Goal: Task Accomplishment & Management: Use online tool/utility

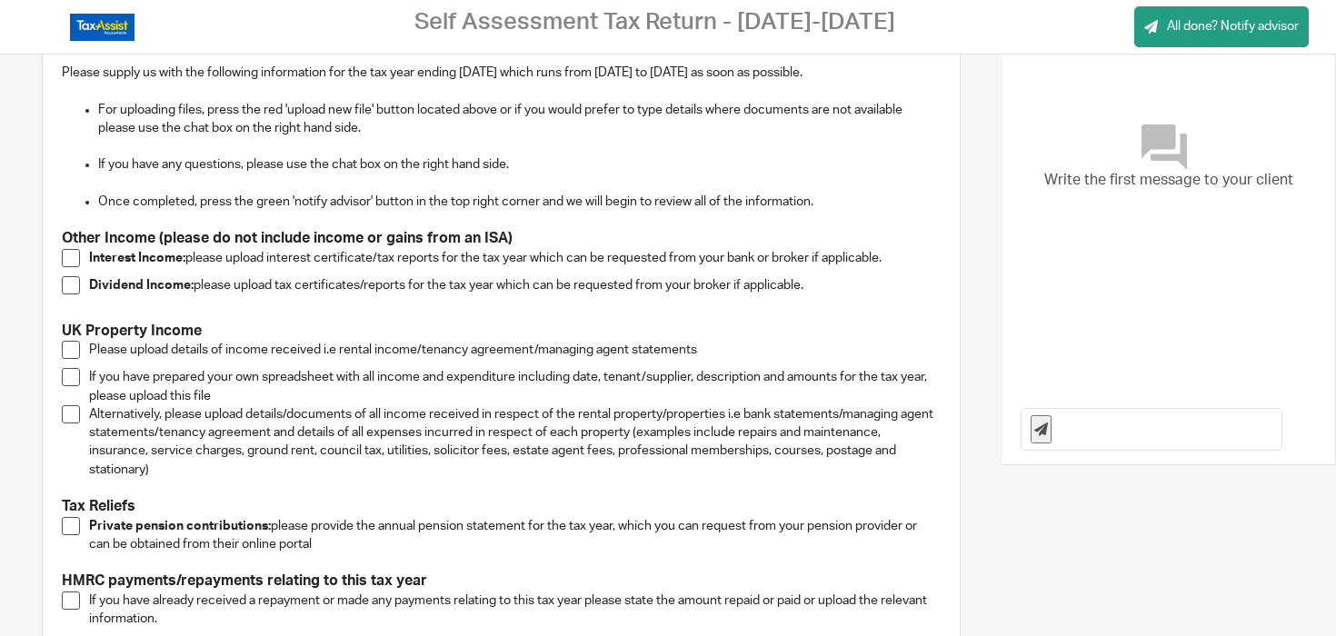
scroll to position [174, 0]
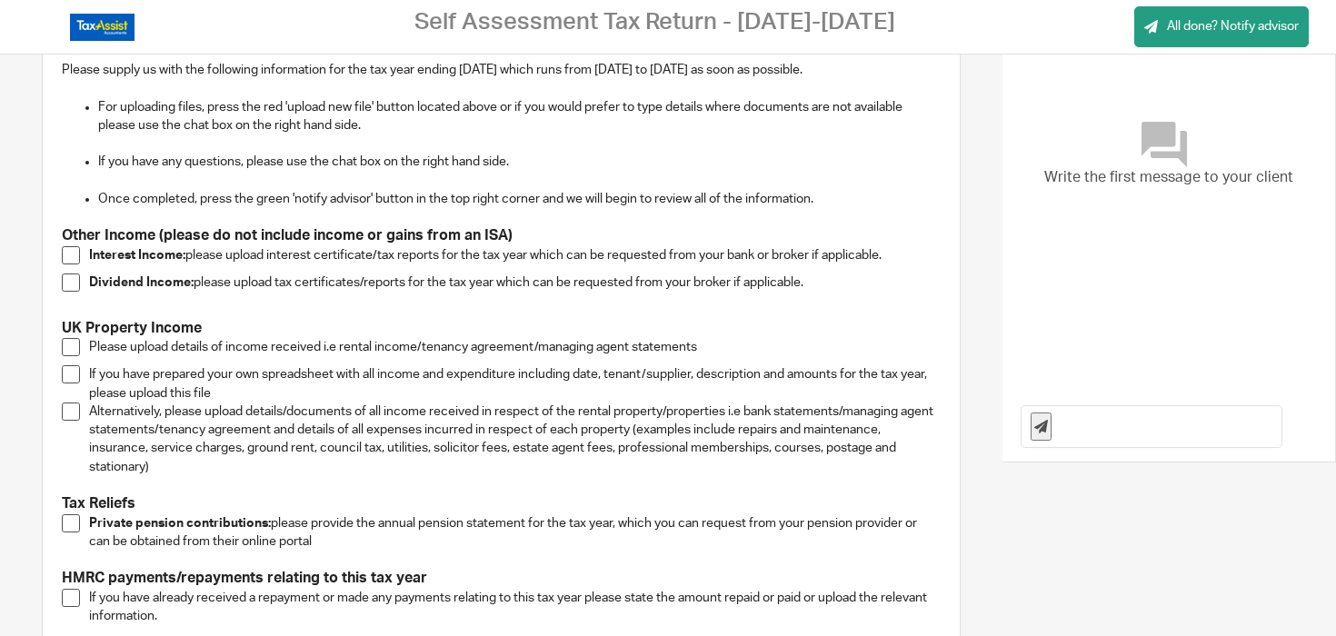
click at [68, 523] on span at bounding box center [71, 523] width 18 height 18
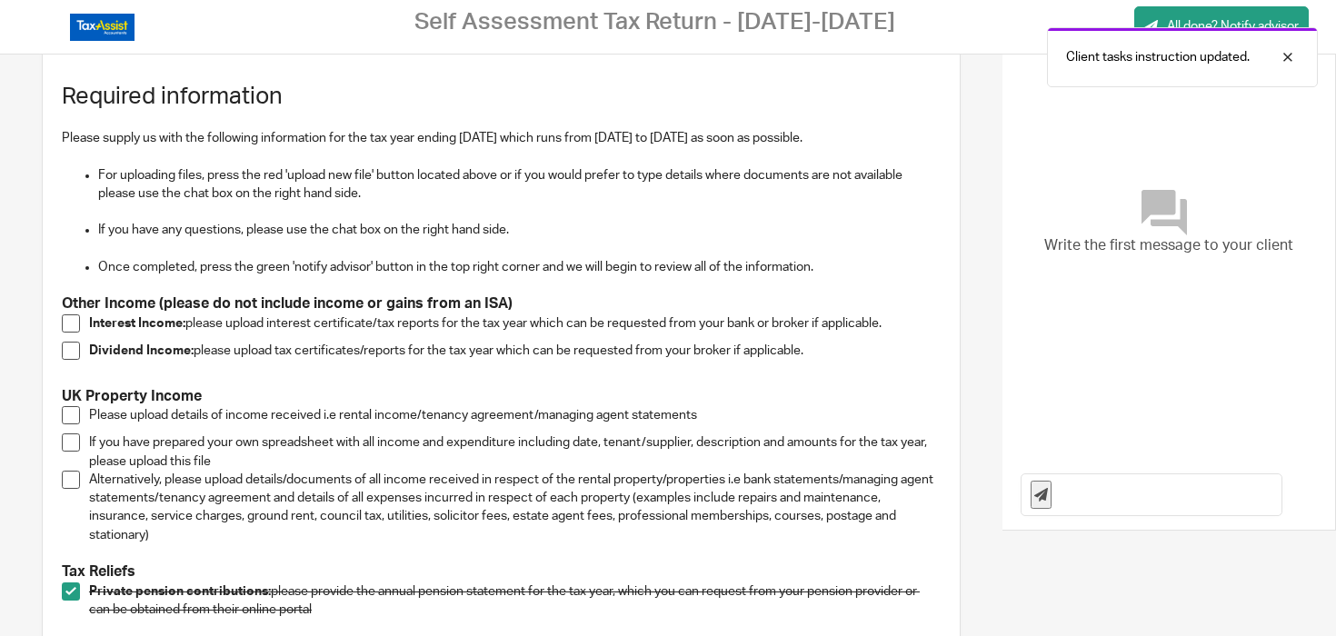
scroll to position [88, 0]
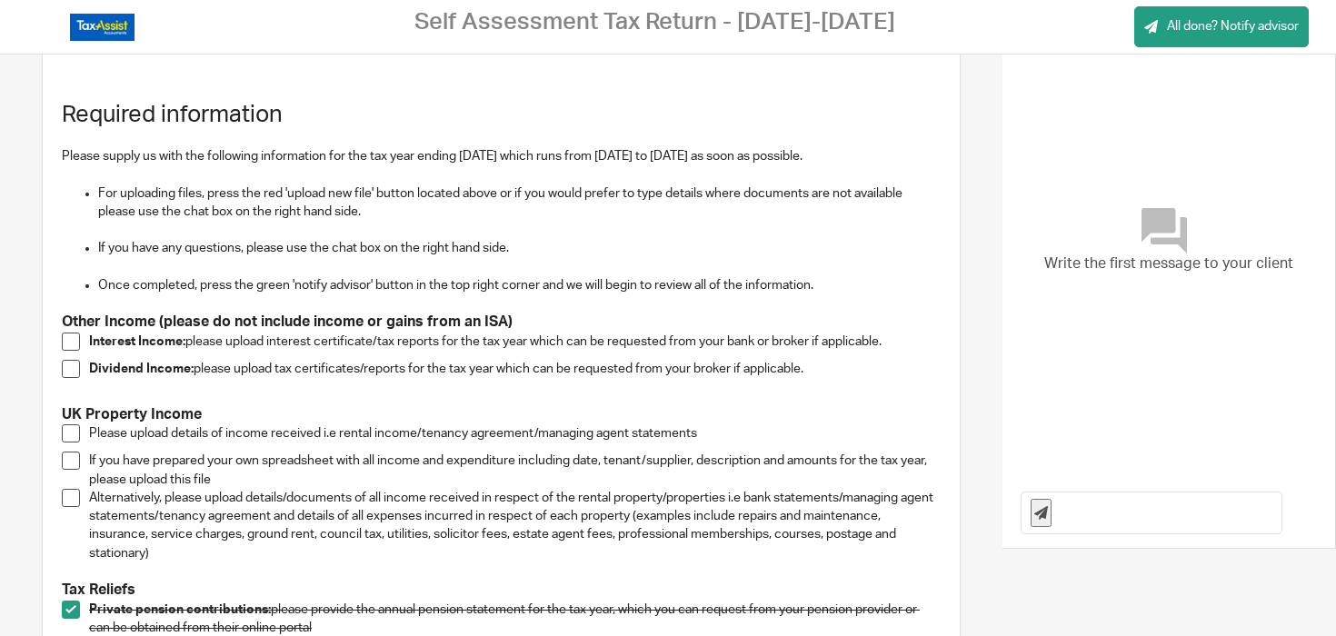
click at [73, 368] on span at bounding box center [71, 369] width 18 height 18
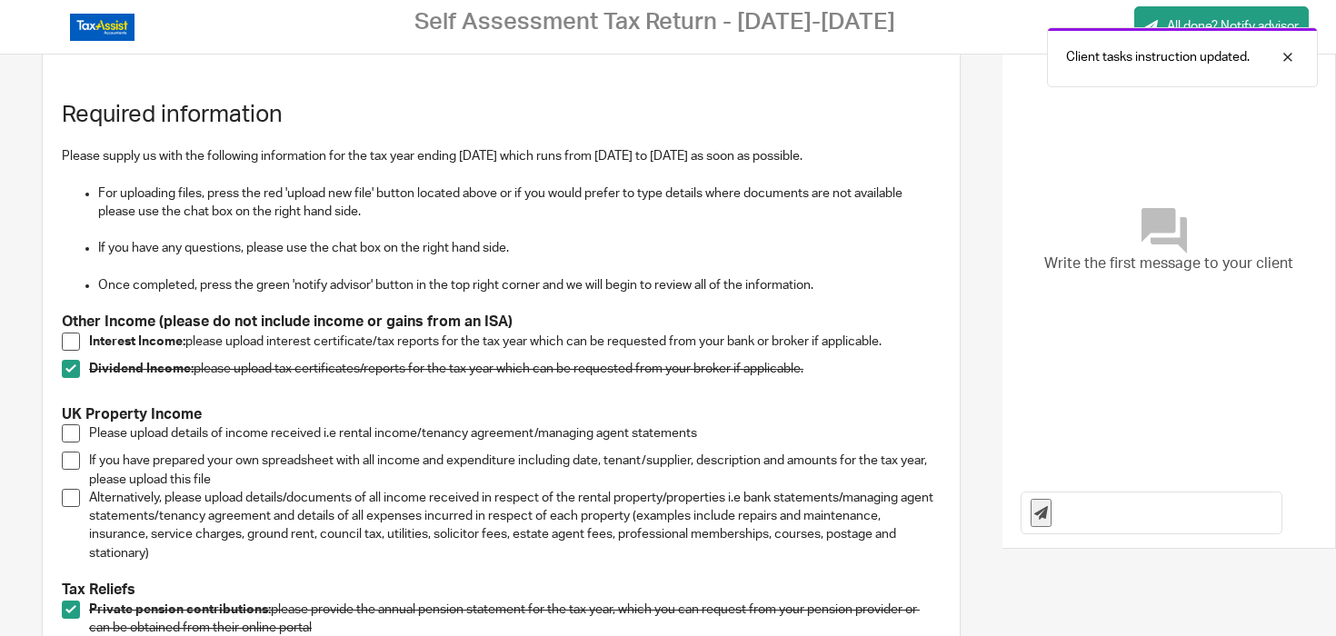
scroll to position [273, 0]
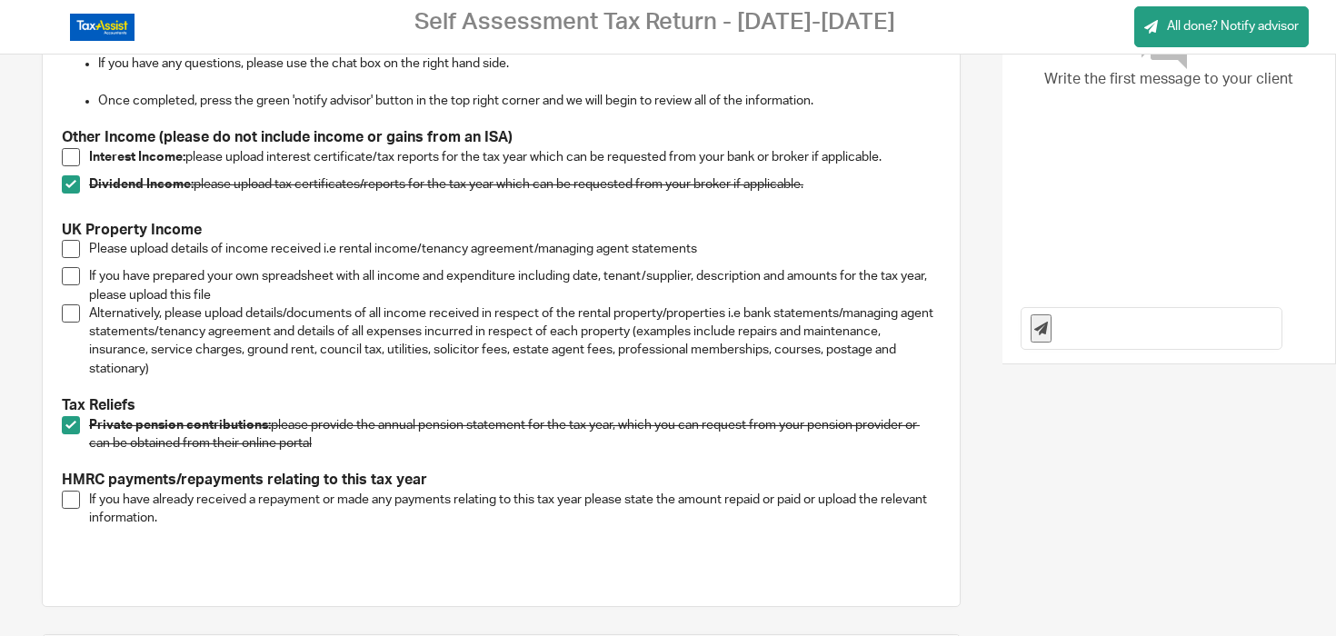
click at [69, 159] on span at bounding box center [71, 157] width 18 height 18
click at [67, 249] on span at bounding box center [71, 249] width 18 height 18
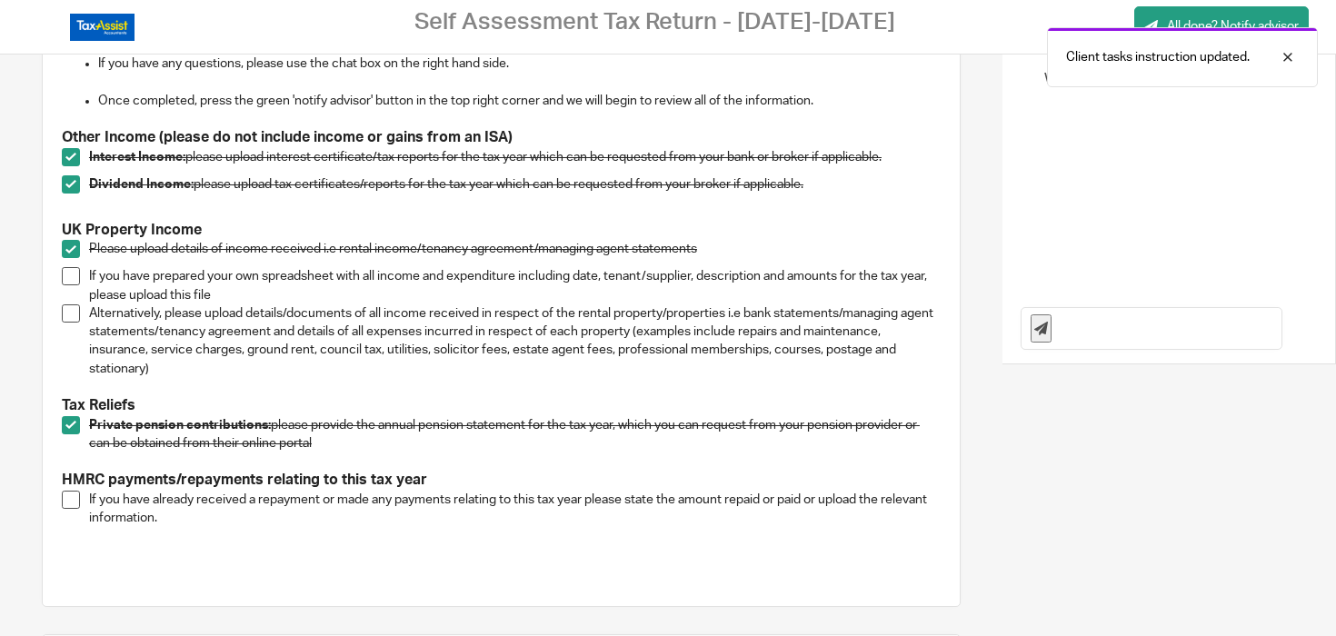
click at [74, 282] on span at bounding box center [71, 276] width 18 height 18
click at [65, 312] on span at bounding box center [71, 313] width 18 height 18
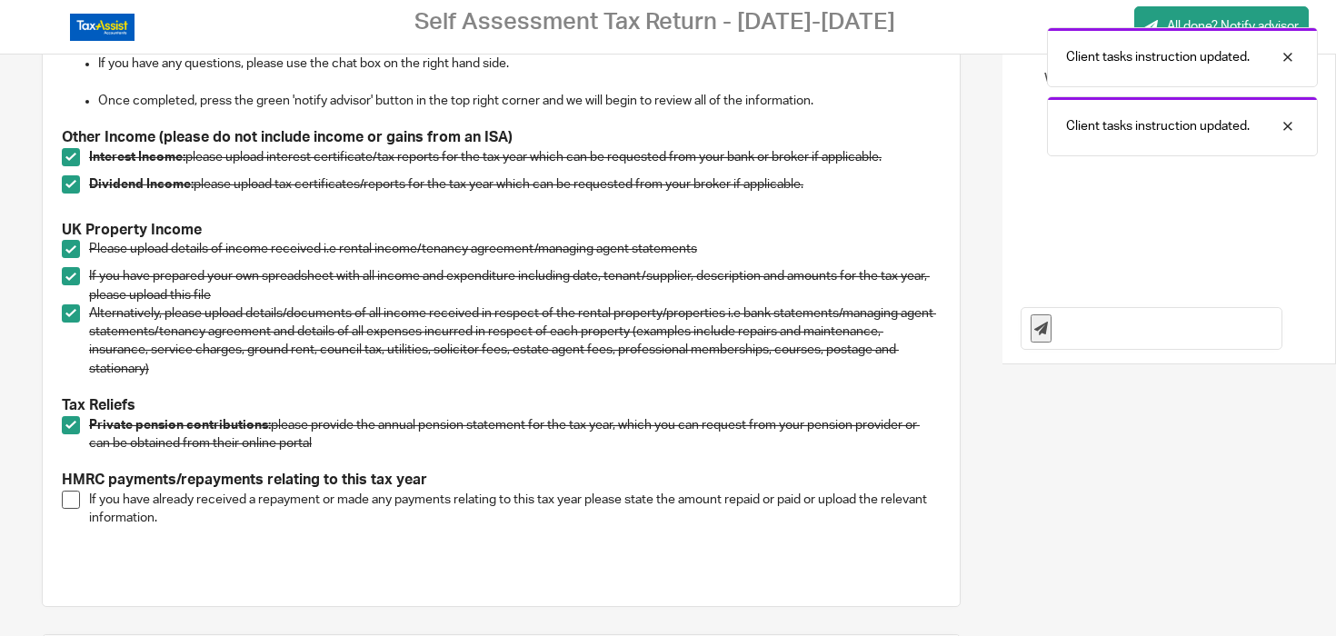
scroll to position [439, 0]
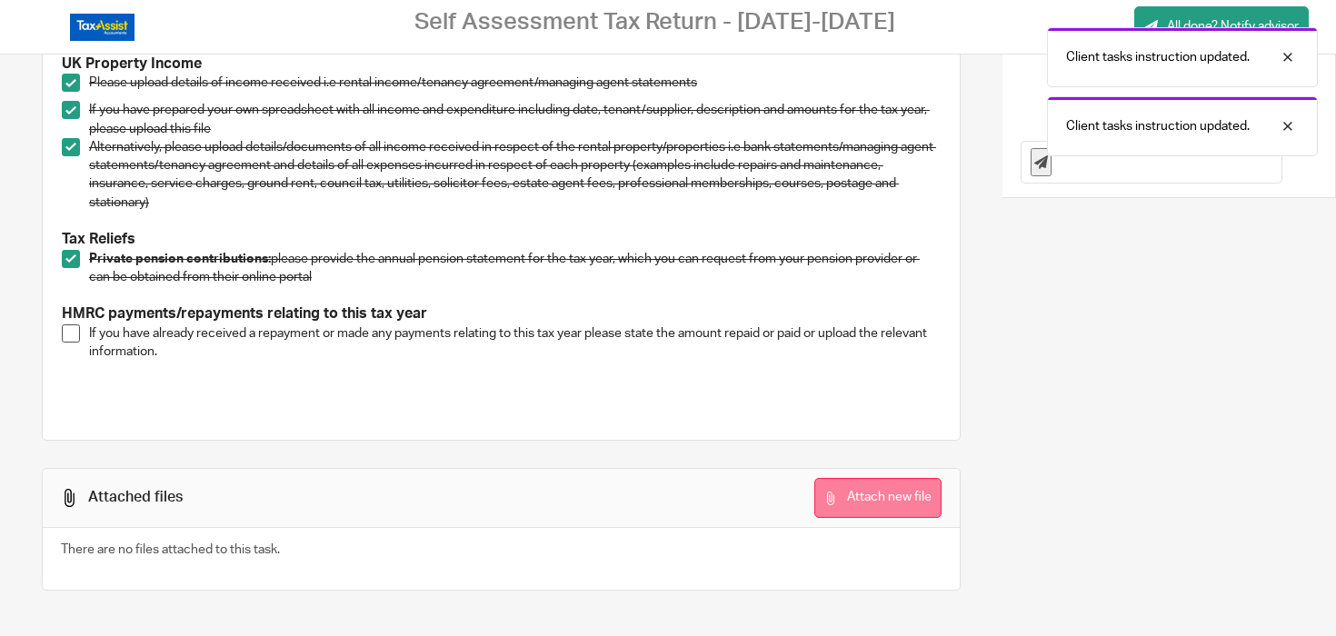
click at [866, 486] on button "Attach new file" at bounding box center [877, 498] width 127 height 41
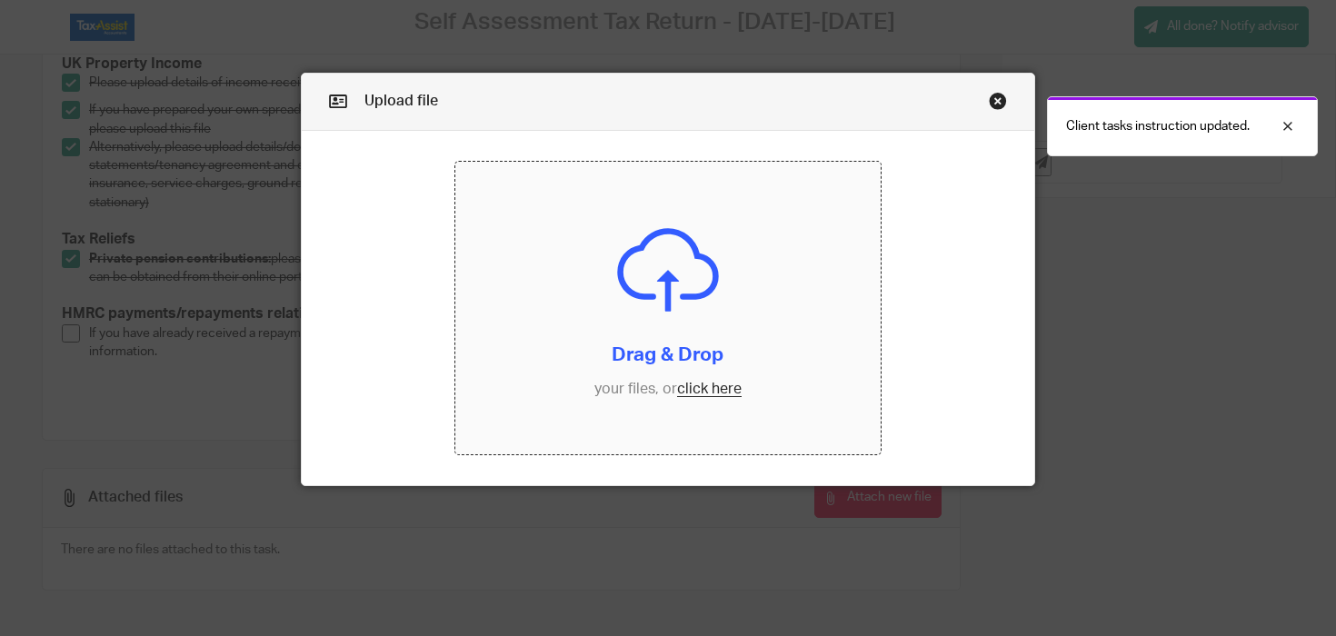
click at [705, 382] on input "file" at bounding box center [667, 308] width 425 height 293
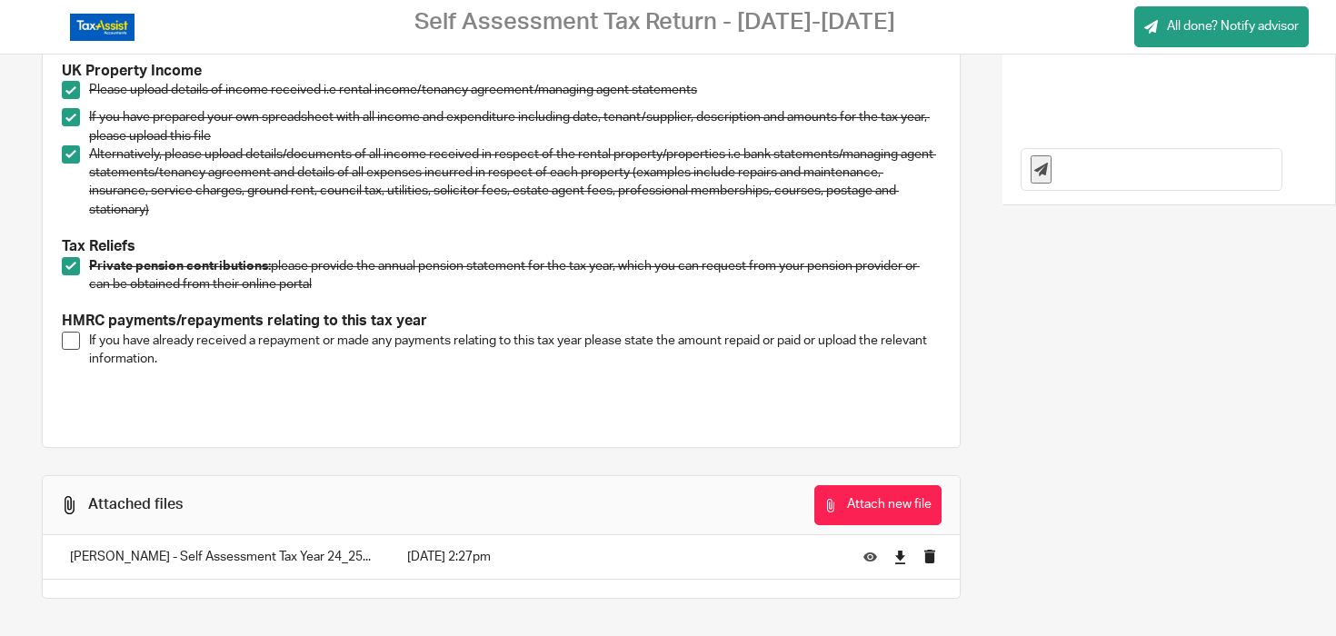
scroll to position [440, 0]
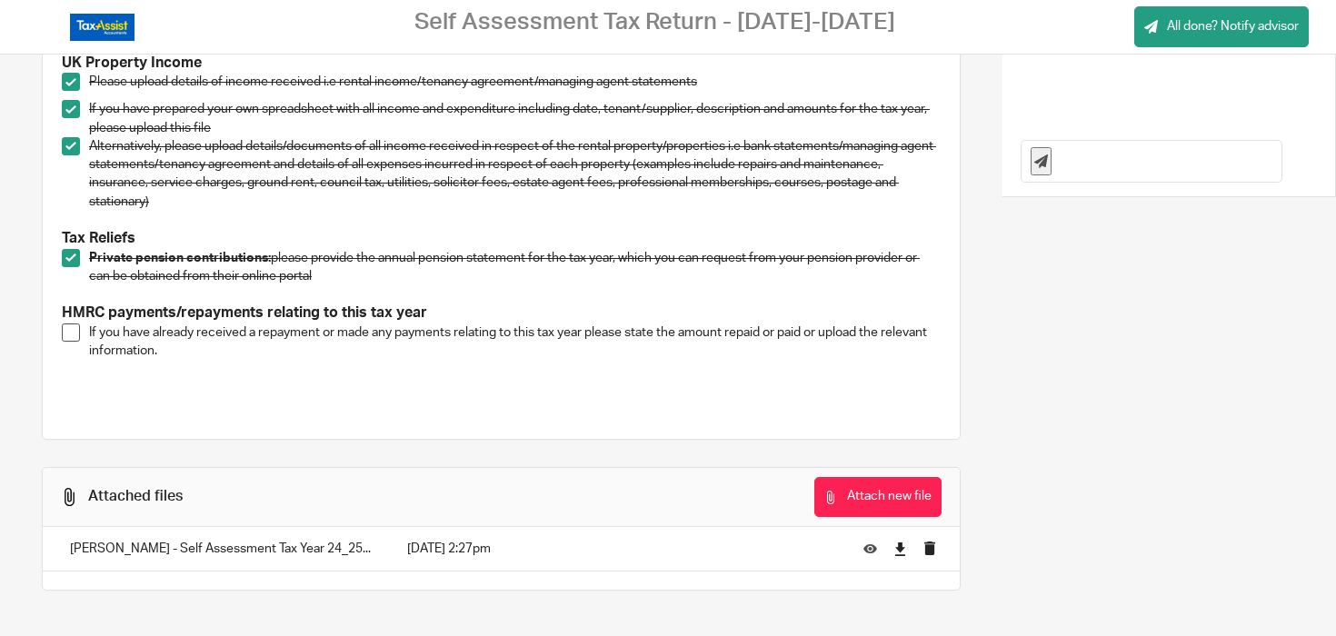
click at [72, 337] on span at bounding box center [71, 332] width 18 height 18
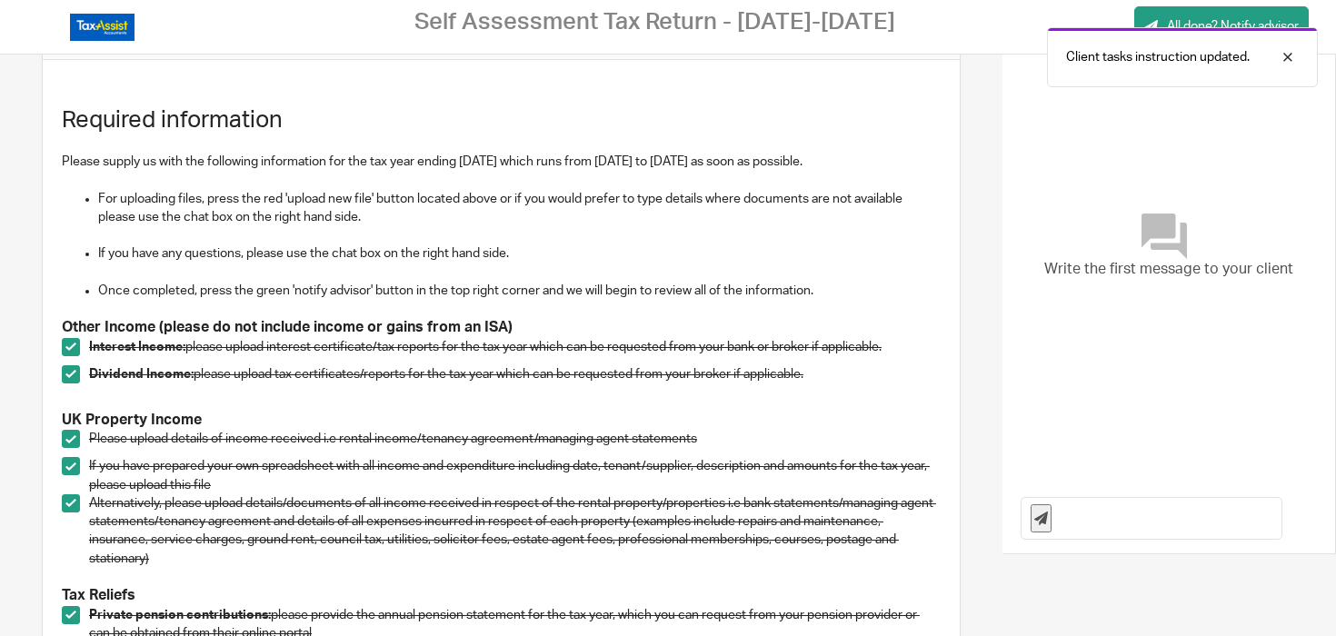
scroll to position [0, 0]
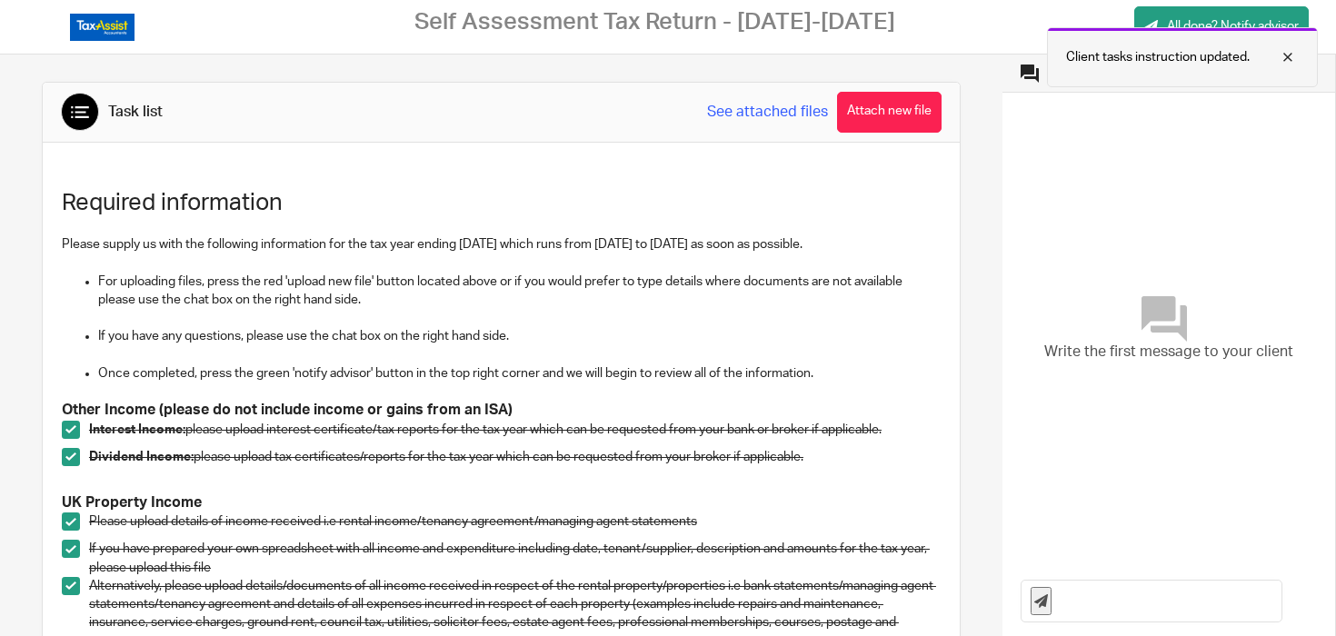
click at [1293, 56] on div at bounding box center [1273, 57] width 49 height 22
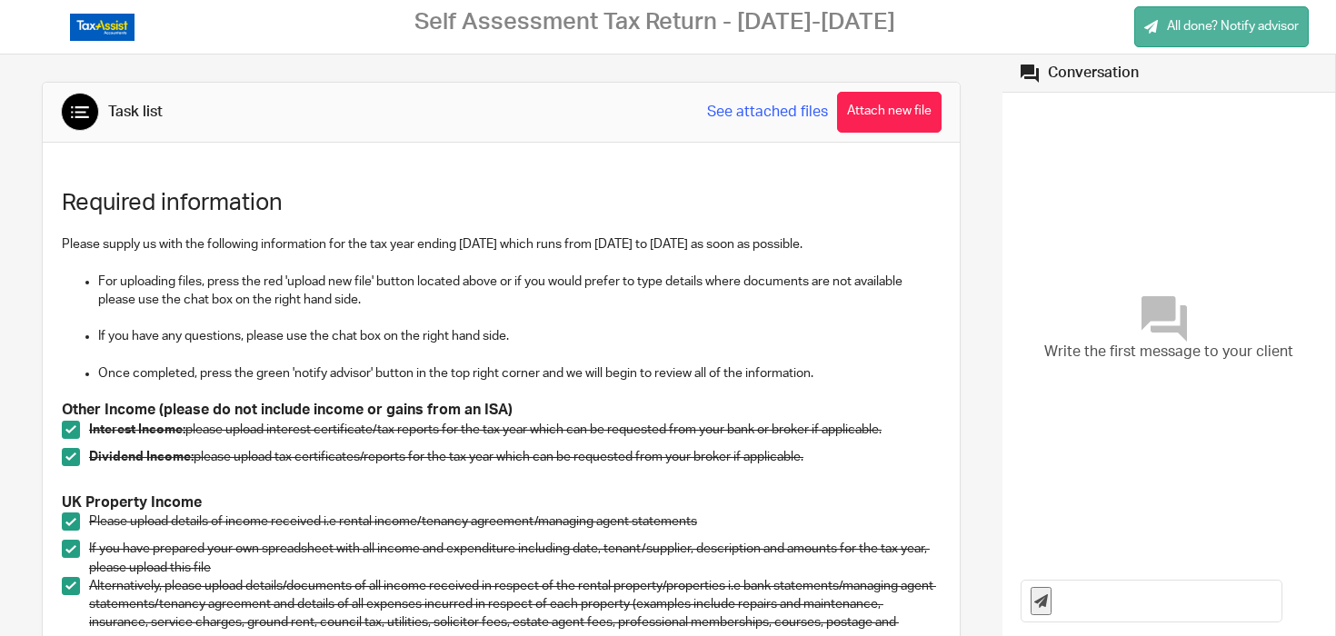
click at [1207, 20] on span "All done? Notify advisor" at bounding box center [1233, 26] width 132 height 18
